Goal: Task Accomplishment & Management: Manage account settings

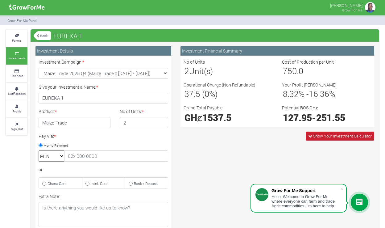
click at [344, 136] on span "Show Your Investment Calculator" at bounding box center [342, 136] width 58 height 6
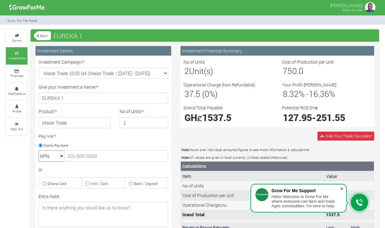
click at [342, 188] on span at bounding box center [342, 188] width 6 height 6
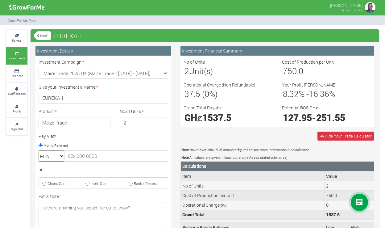
click at [21, 52] on icon at bounding box center [16, 53] width 19 height 3
click at [38, 35] on icon at bounding box center [38, 35] width 2 height 3
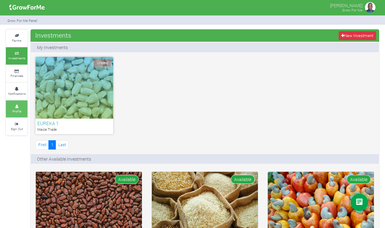
click at [15, 109] on small "Profile" at bounding box center [16, 111] width 9 height 4
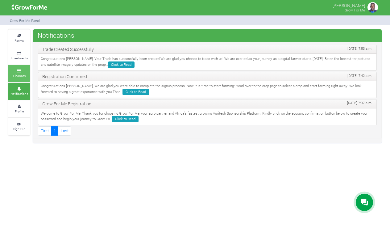
click at [16, 71] on link "Finances" at bounding box center [19, 73] width 22 height 17
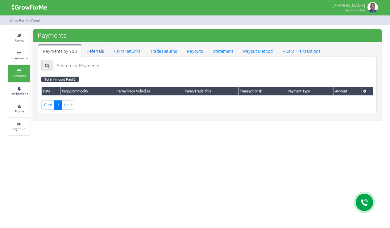
click at [94, 50] on link "Referrals" at bounding box center [95, 50] width 27 height 12
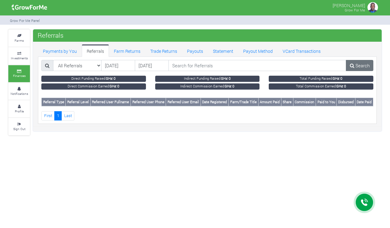
click at [373, 6] on img at bounding box center [373, 7] width 12 height 12
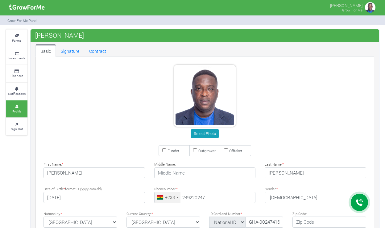
type input "24 922 0247"
click at [18, 36] on icon at bounding box center [16, 35] width 19 height 3
